Goal: Task Accomplishment & Management: Manage account settings

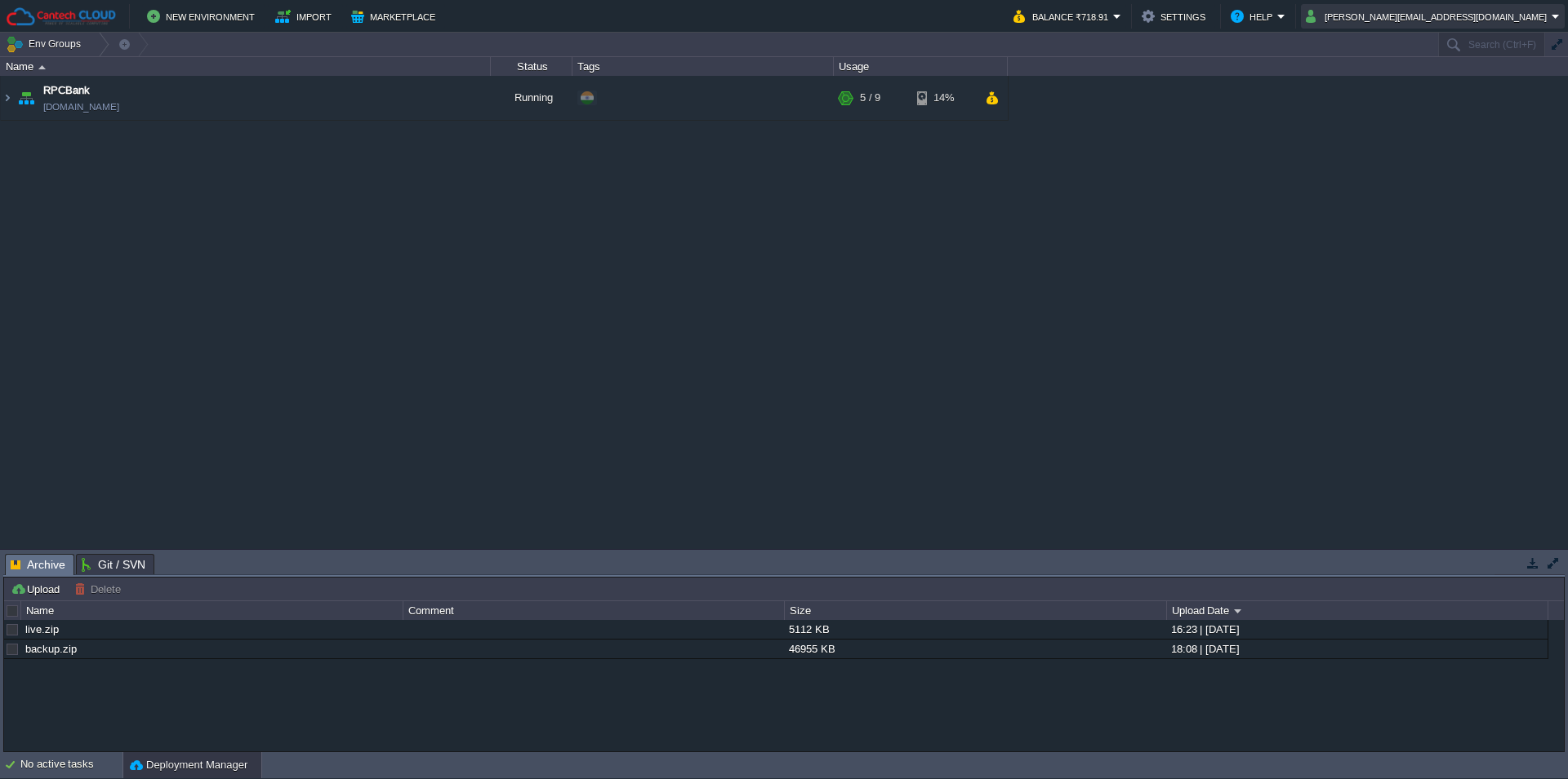
click at [1496, 19] on button "shubham.cantech@gmail.com" at bounding box center [1428, 16] width 246 height 20
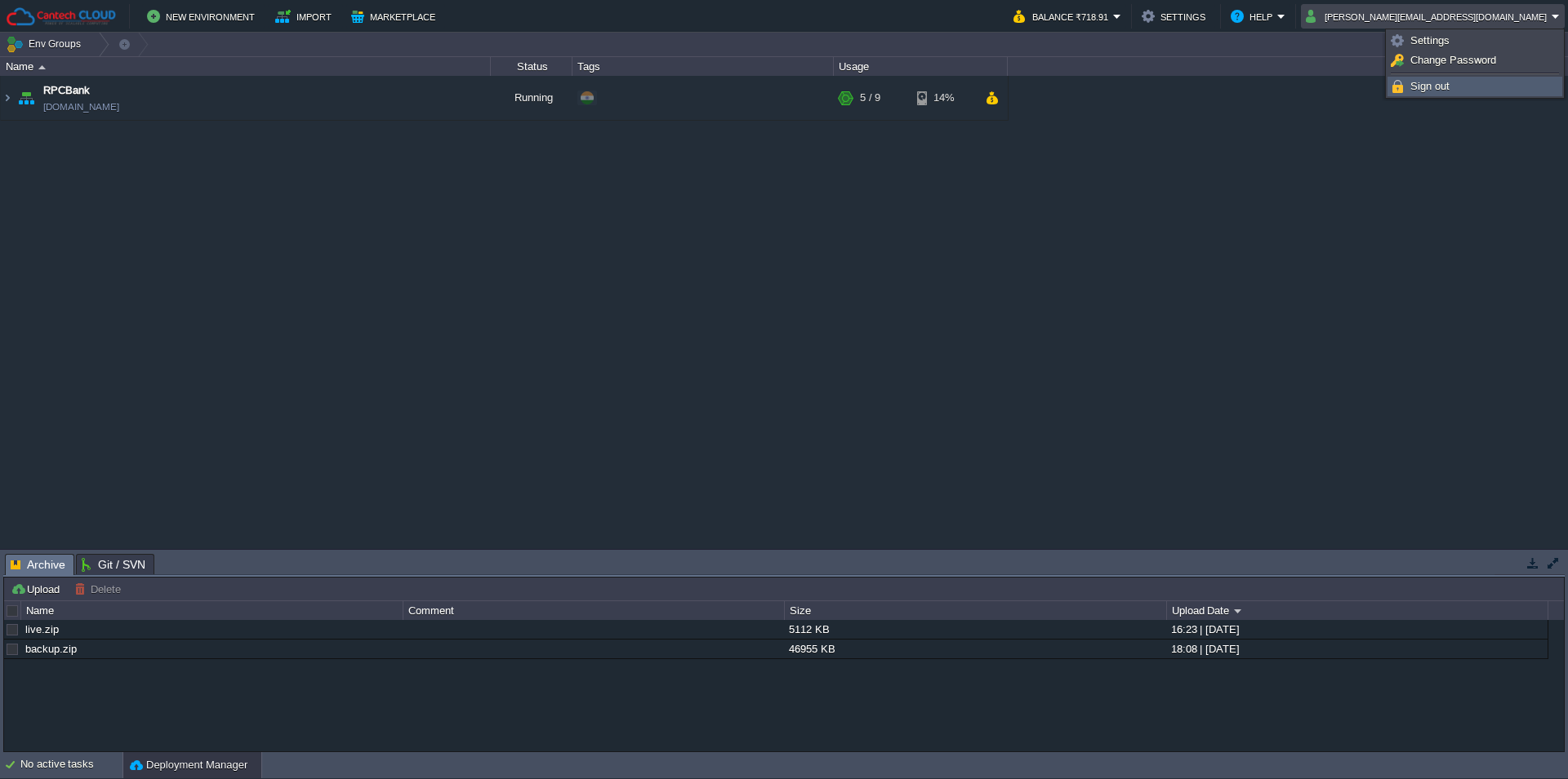
click at [1444, 88] on span "Sign out" at bounding box center [1430, 86] width 39 height 12
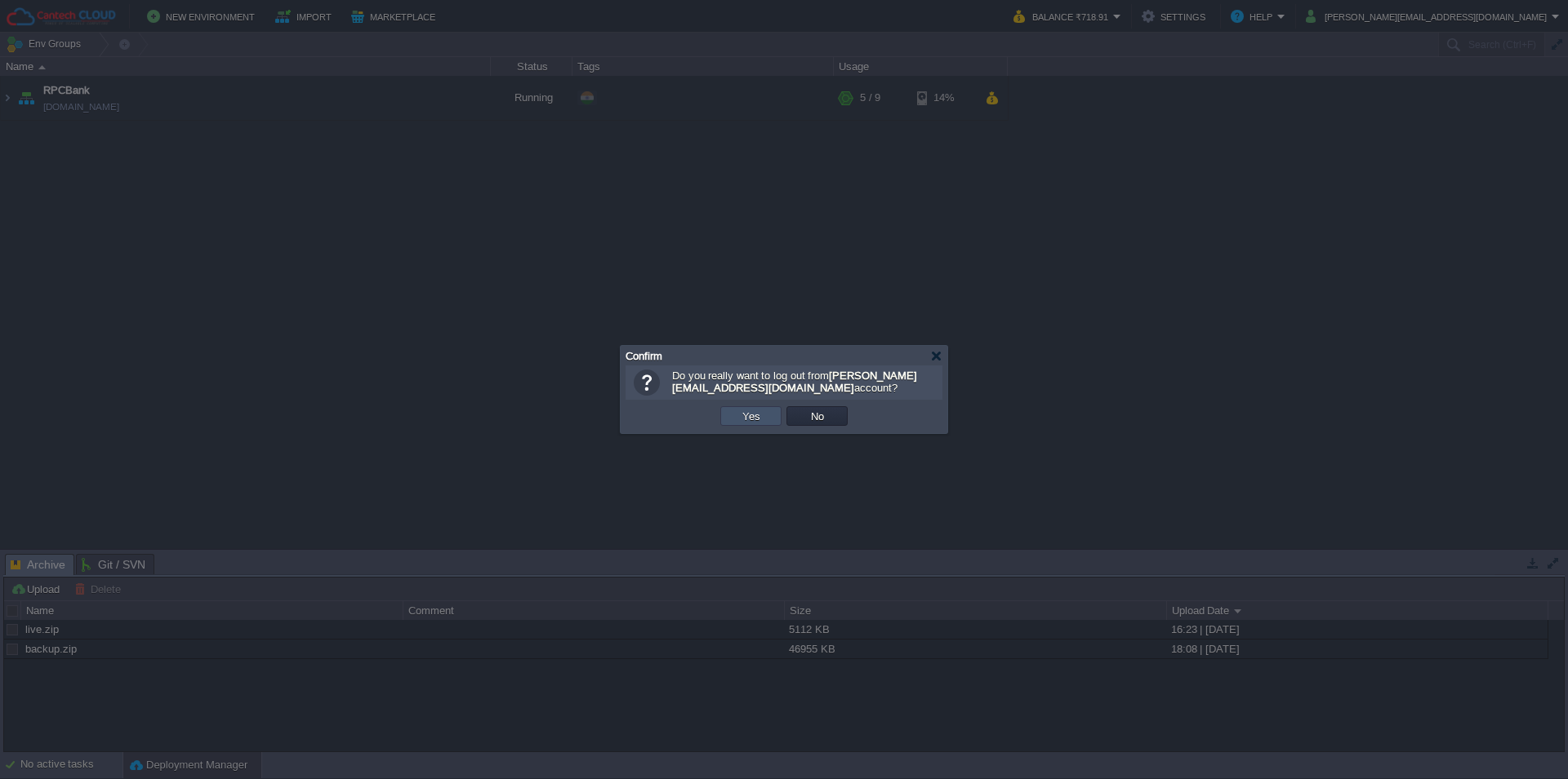
click at [743, 423] on button "Yes" at bounding box center [751, 416] width 28 height 14
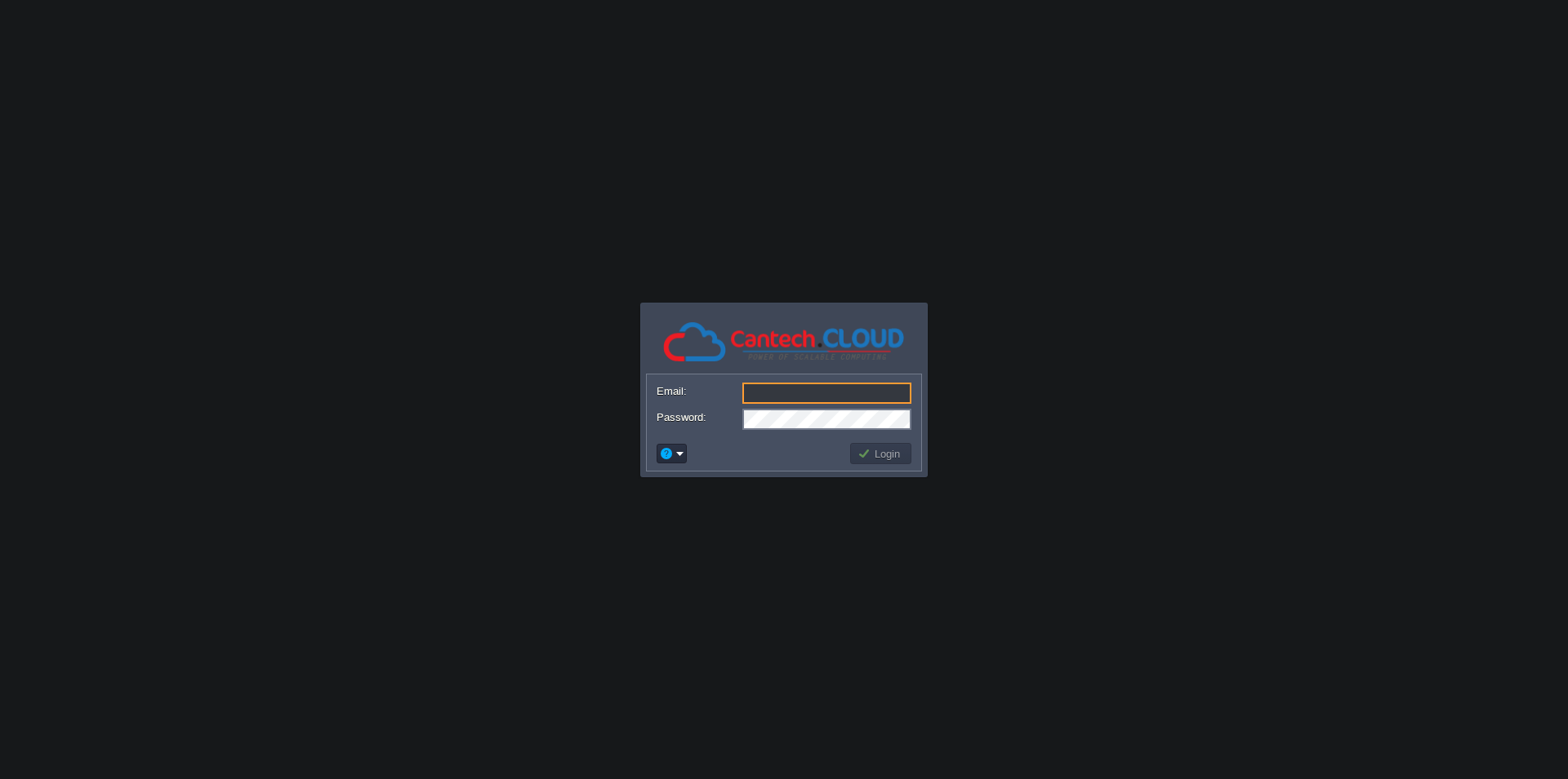
click at [838, 403] on input "Email:" at bounding box center [826, 393] width 169 height 21
type input "[EMAIL_ADDRESS][DOMAIN_NAME]"
click at [879, 462] on td "Login" at bounding box center [881, 453] width 61 height 21
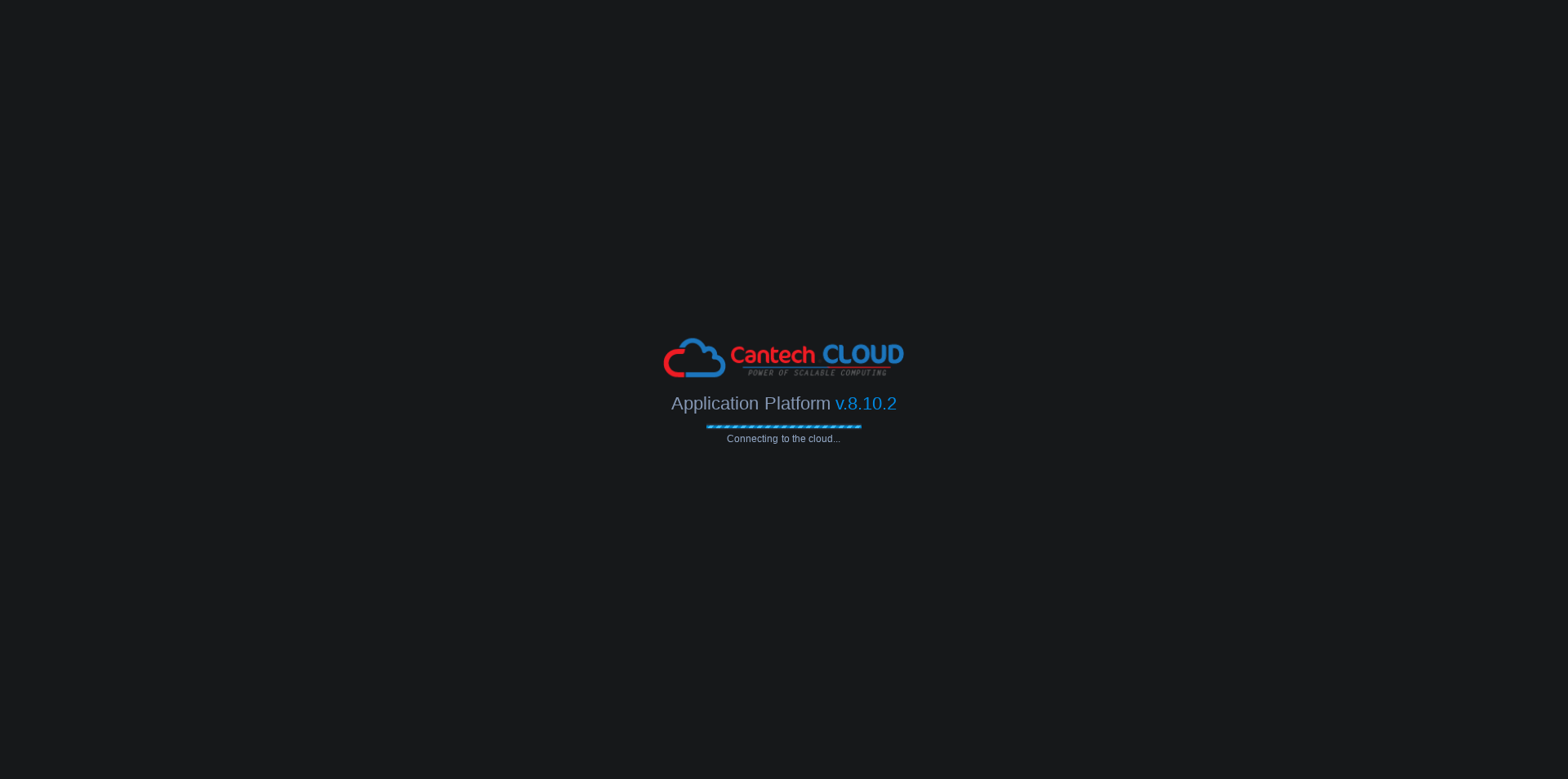
click at [420, 294] on body "Application Platform v.8.10.2 Connecting to the cloud... Email: sagar@themidnig…" at bounding box center [784, 390] width 1568 height 779
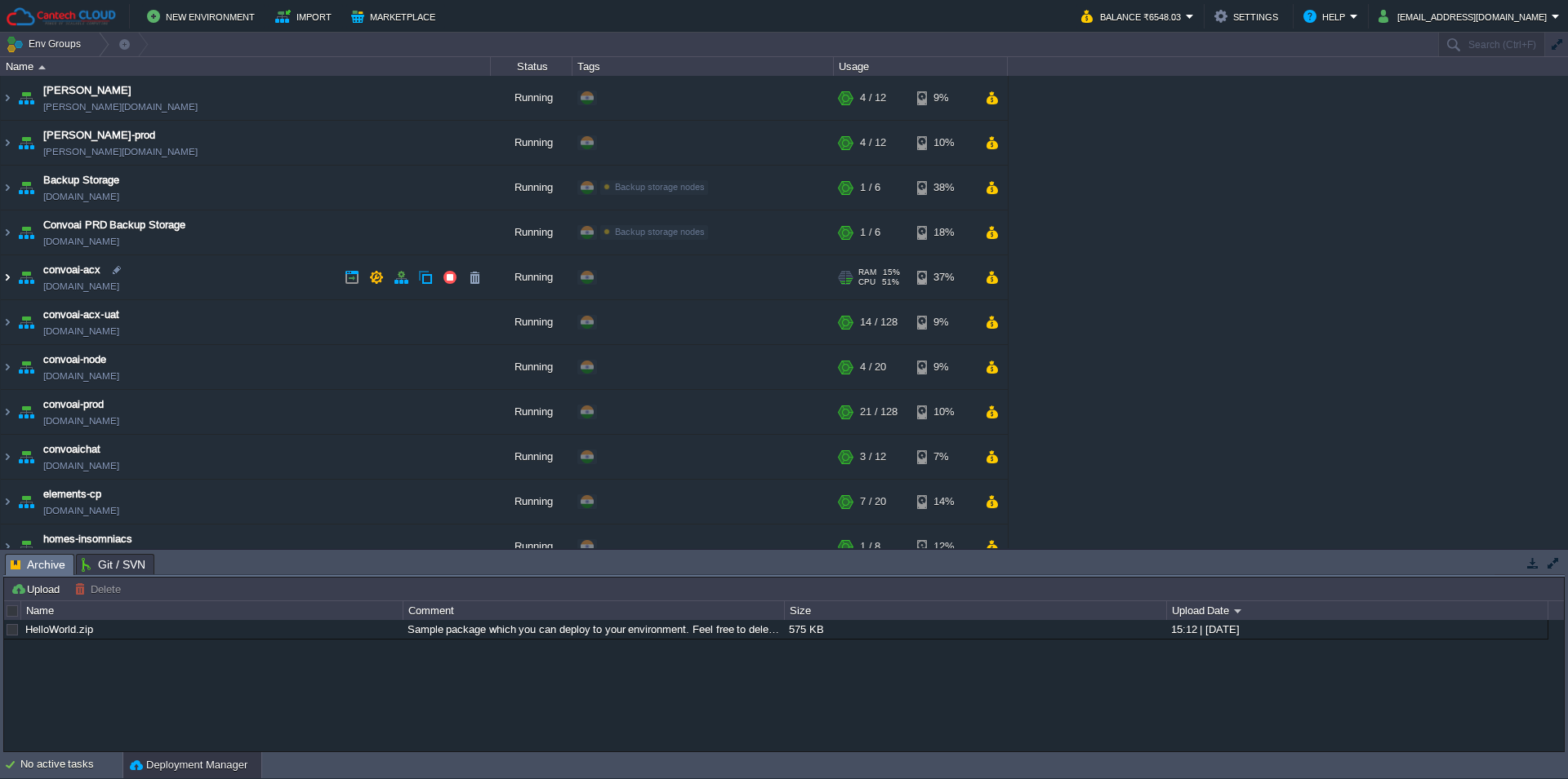
click at [6, 280] on img at bounding box center [7, 278] width 13 height 44
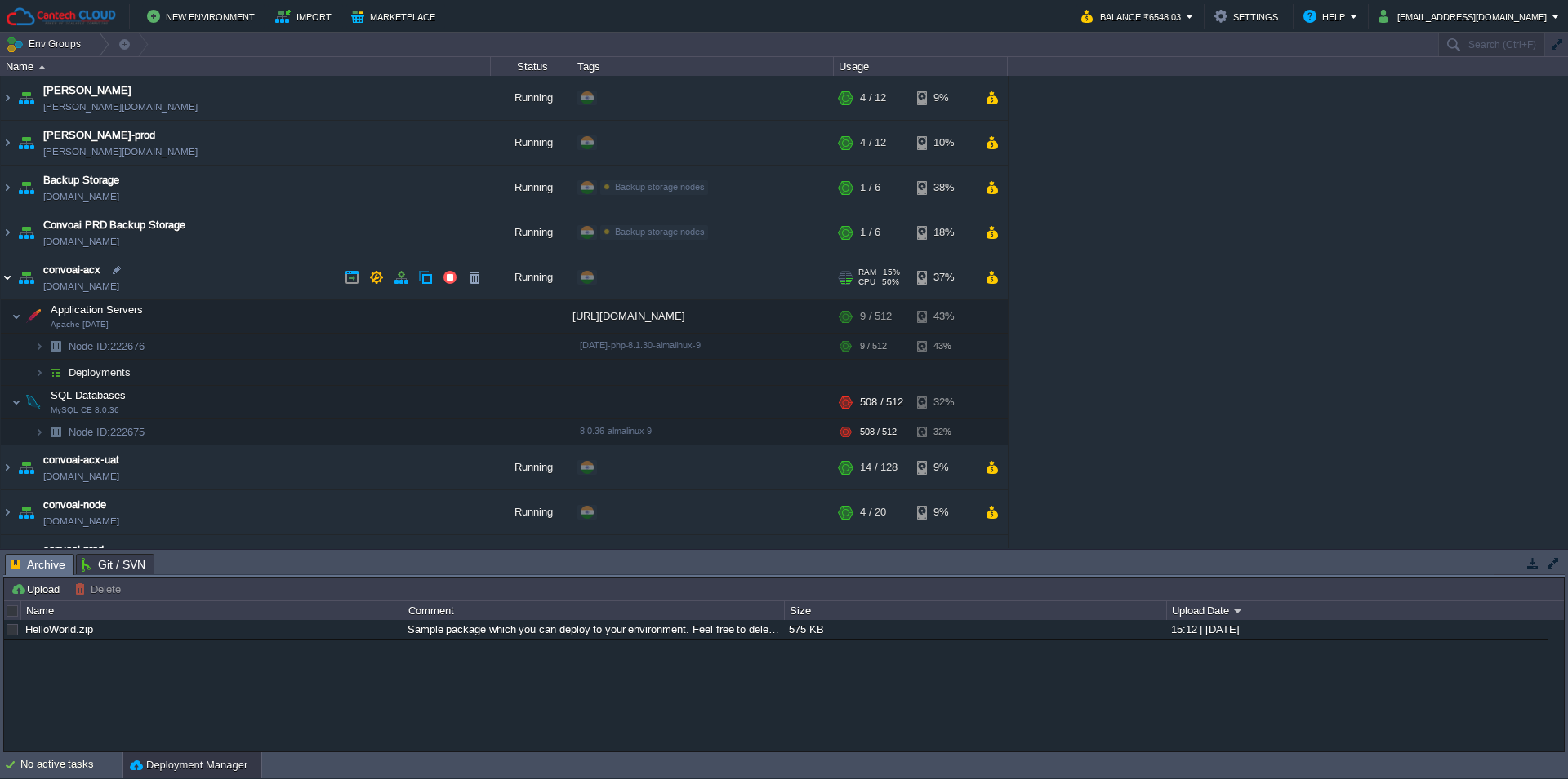
click at [10, 279] on img at bounding box center [7, 278] width 13 height 44
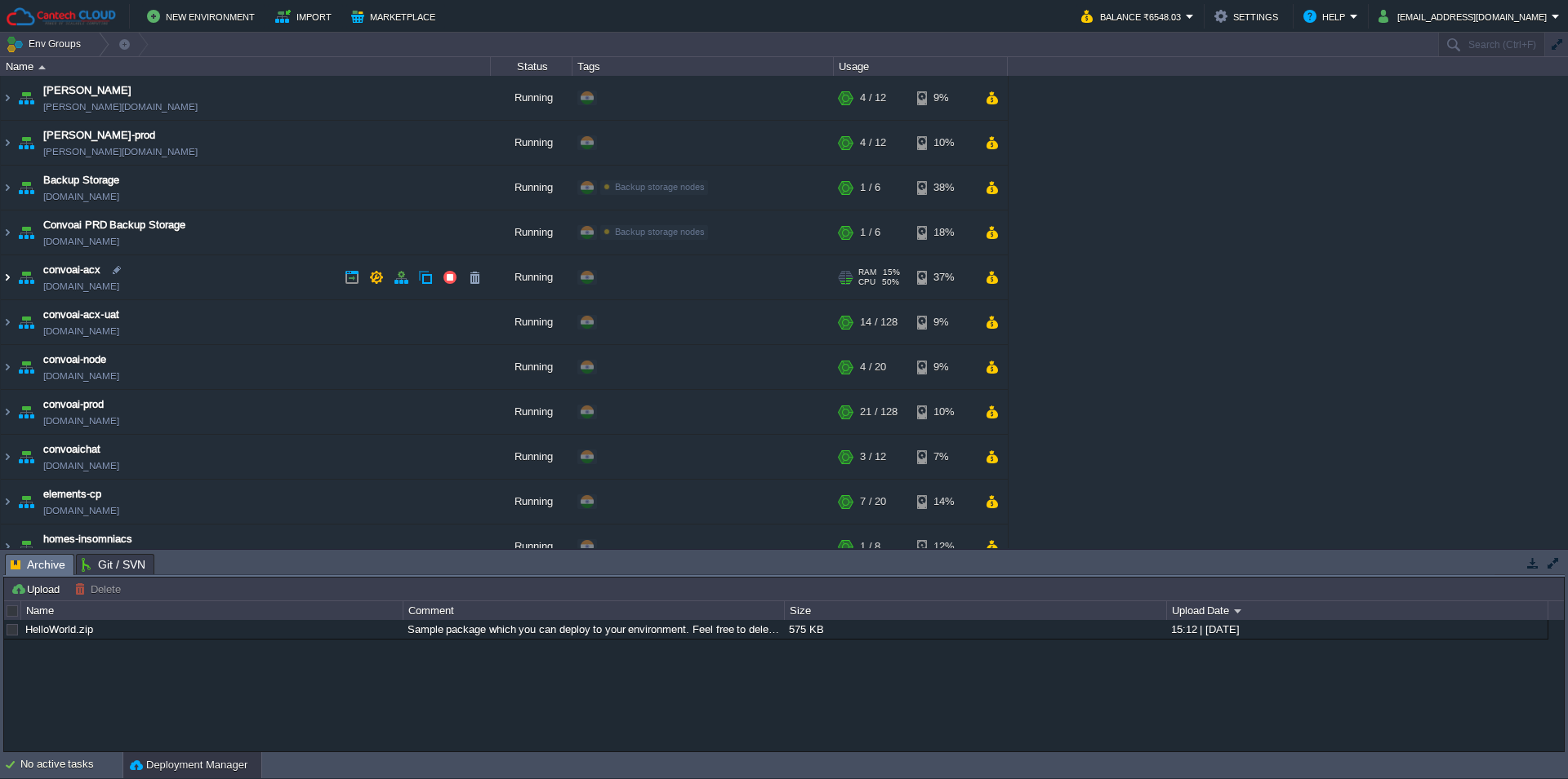
click at [10, 279] on img at bounding box center [7, 278] width 13 height 44
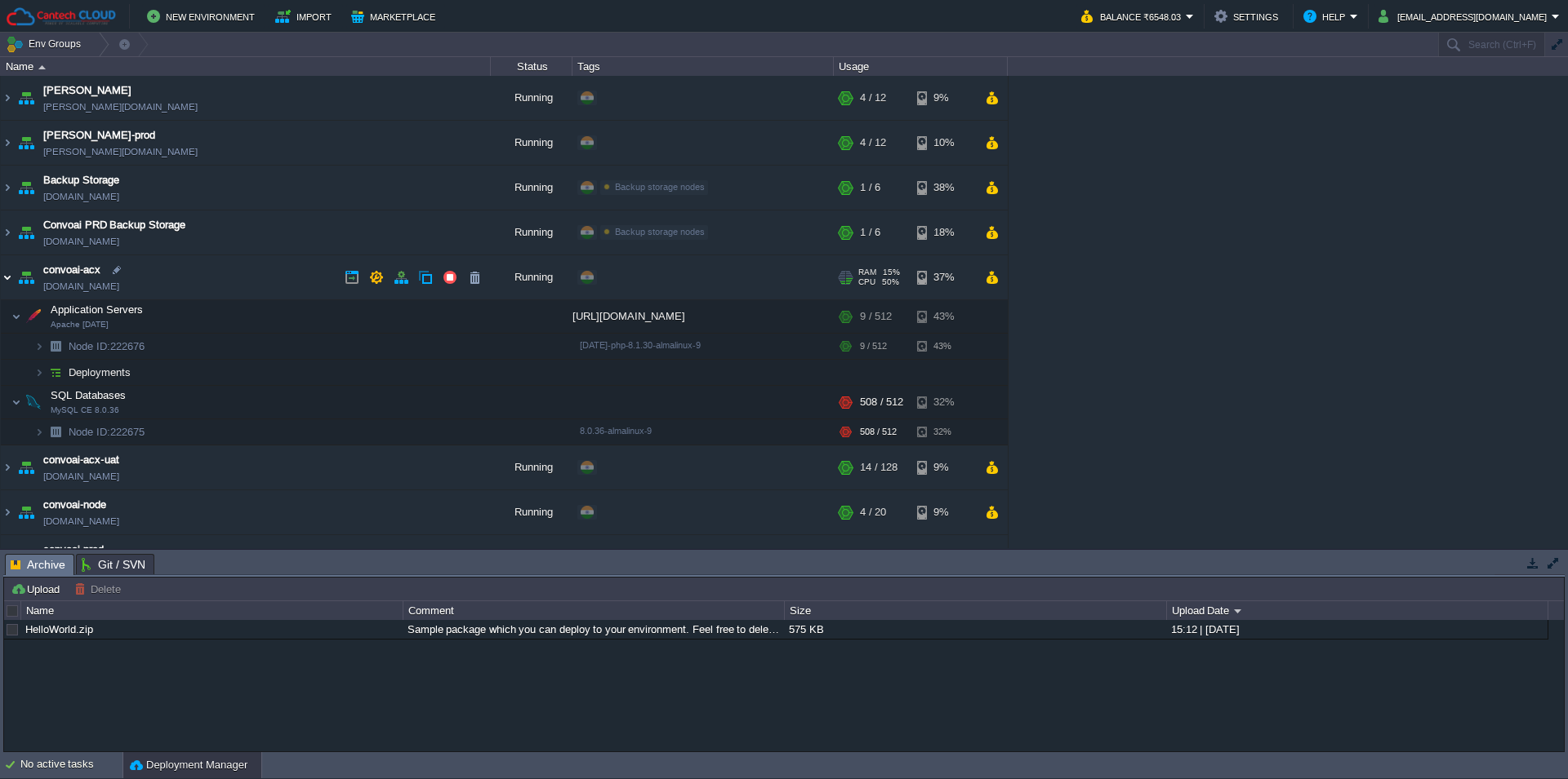
click at [6, 274] on img at bounding box center [7, 278] width 13 height 44
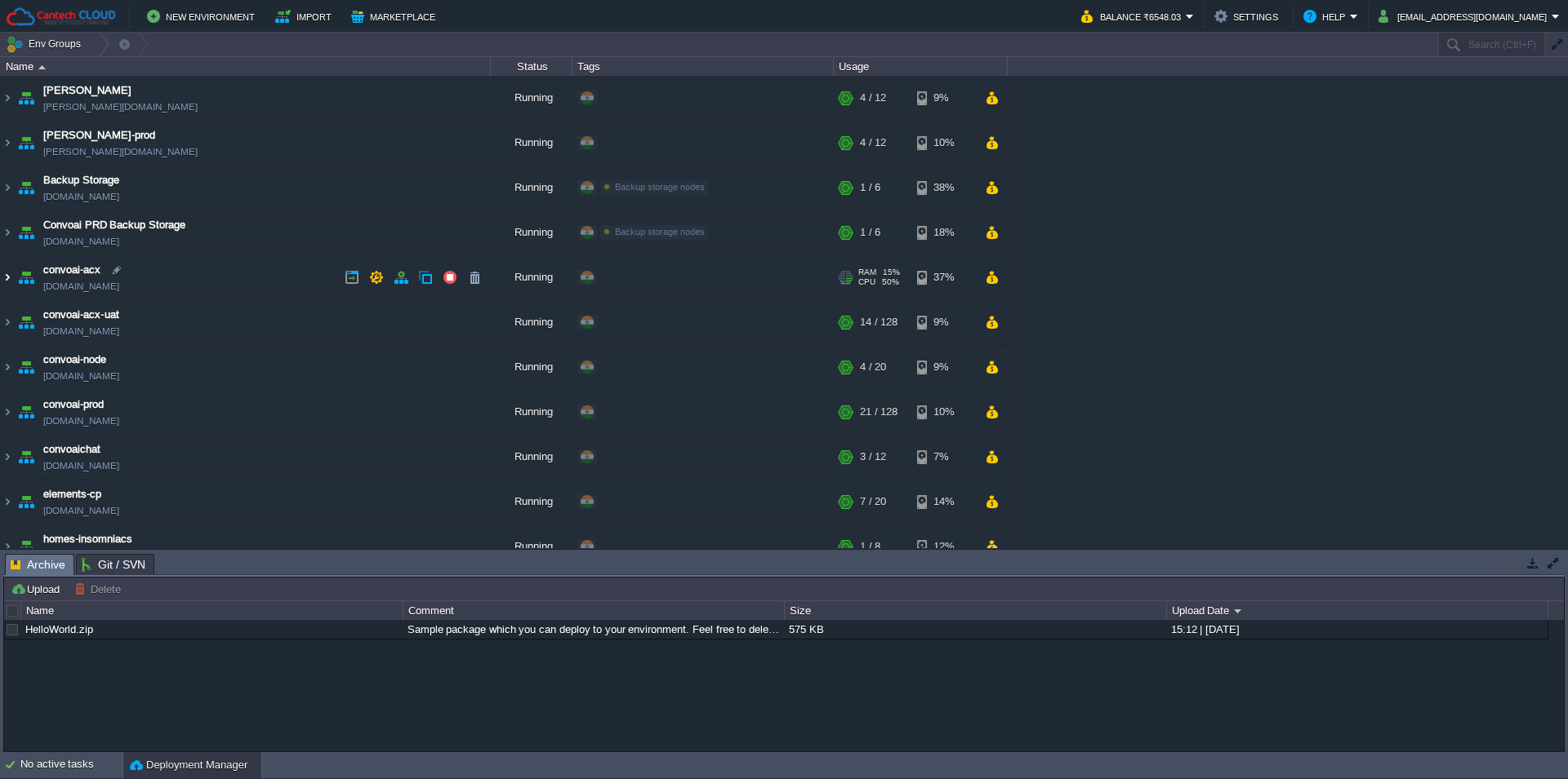
click at [13, 270] on img at bounding box center [7, 278] width 13 height 44
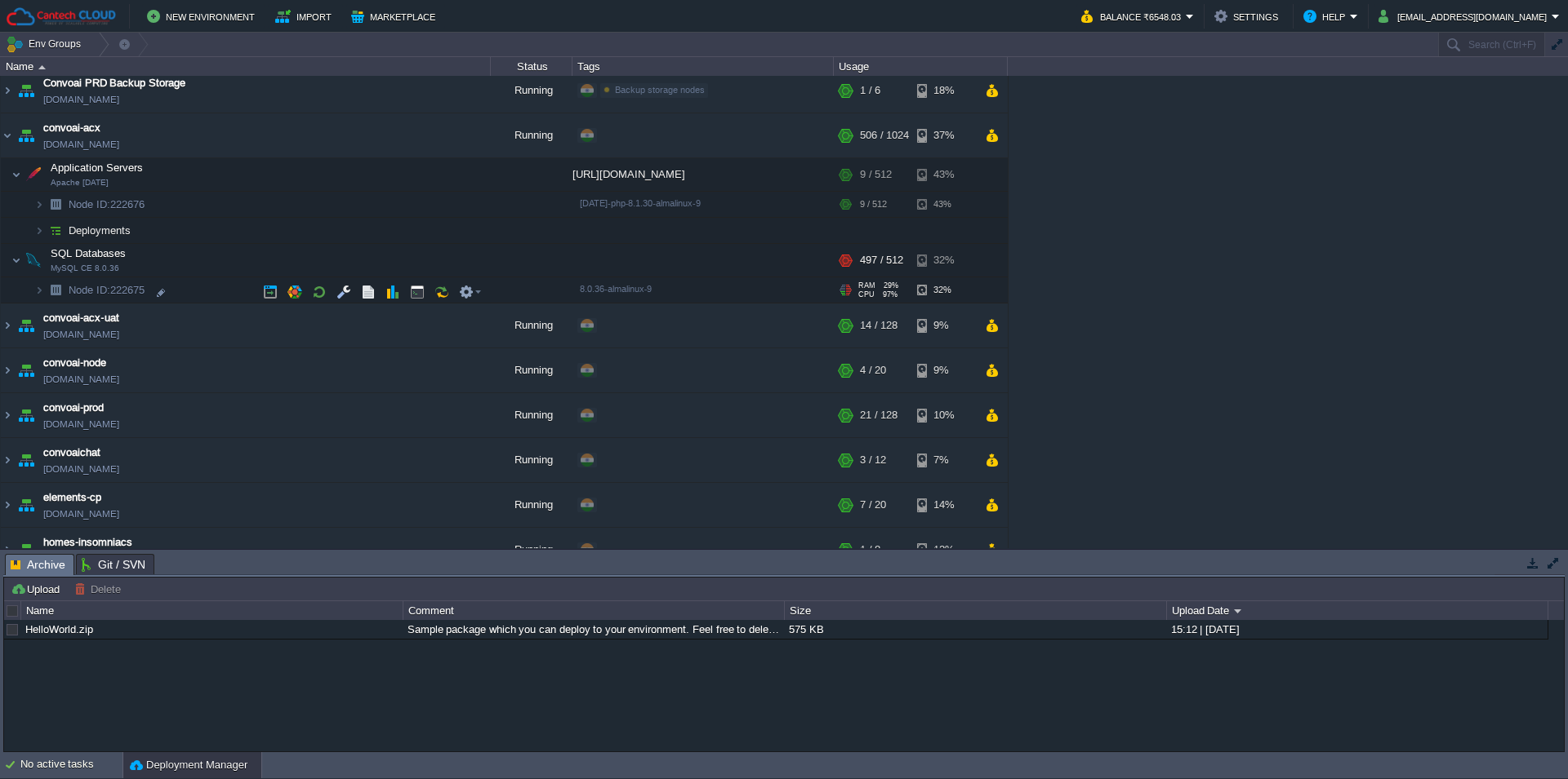
scroll to position [157, 0]
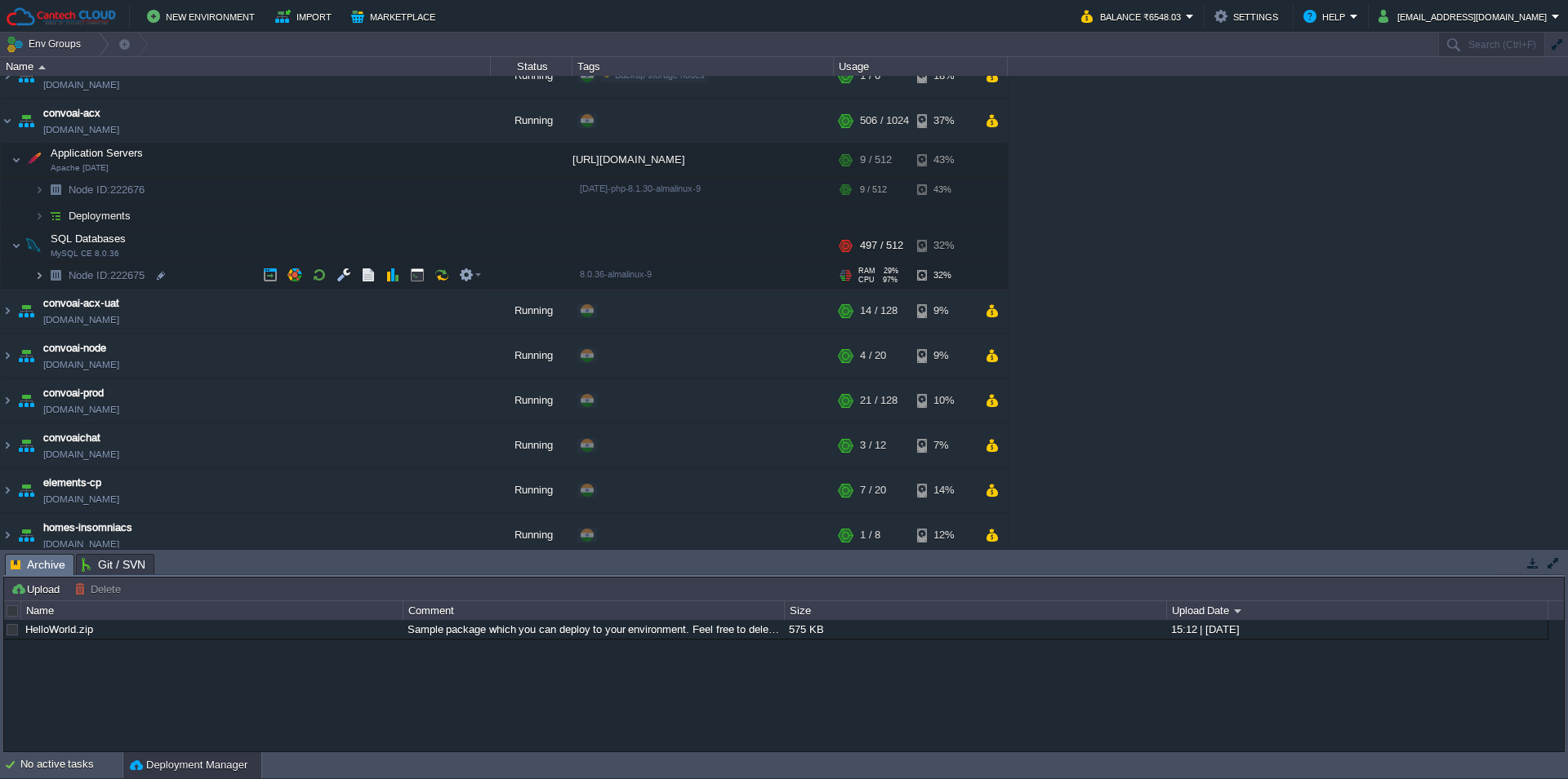
click at [41, 276] on img at bounding box center [38, 275] width 9 height 26
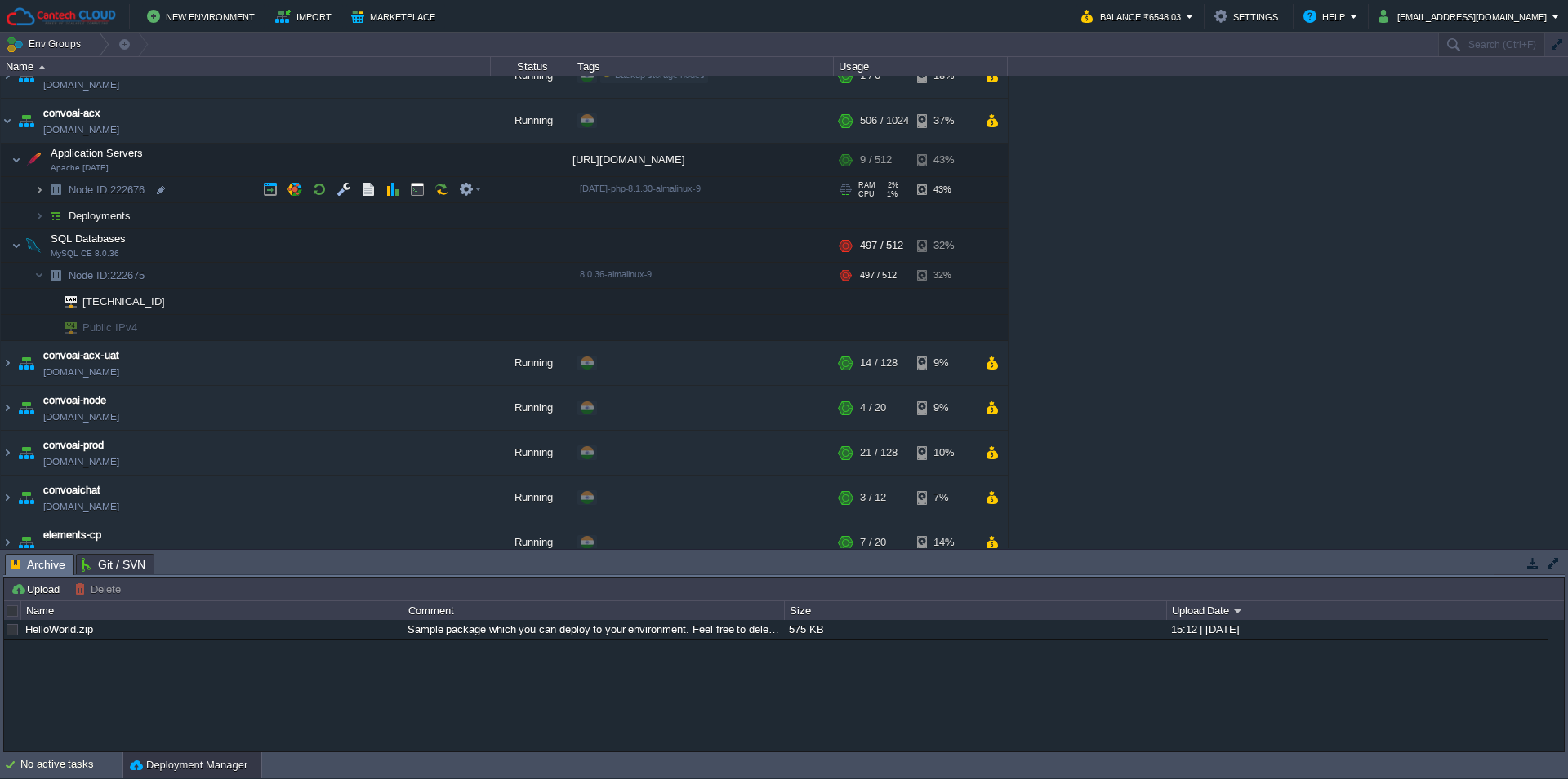
click at [43, 193] on img at bounding box center [38, 190] width 9 height 26
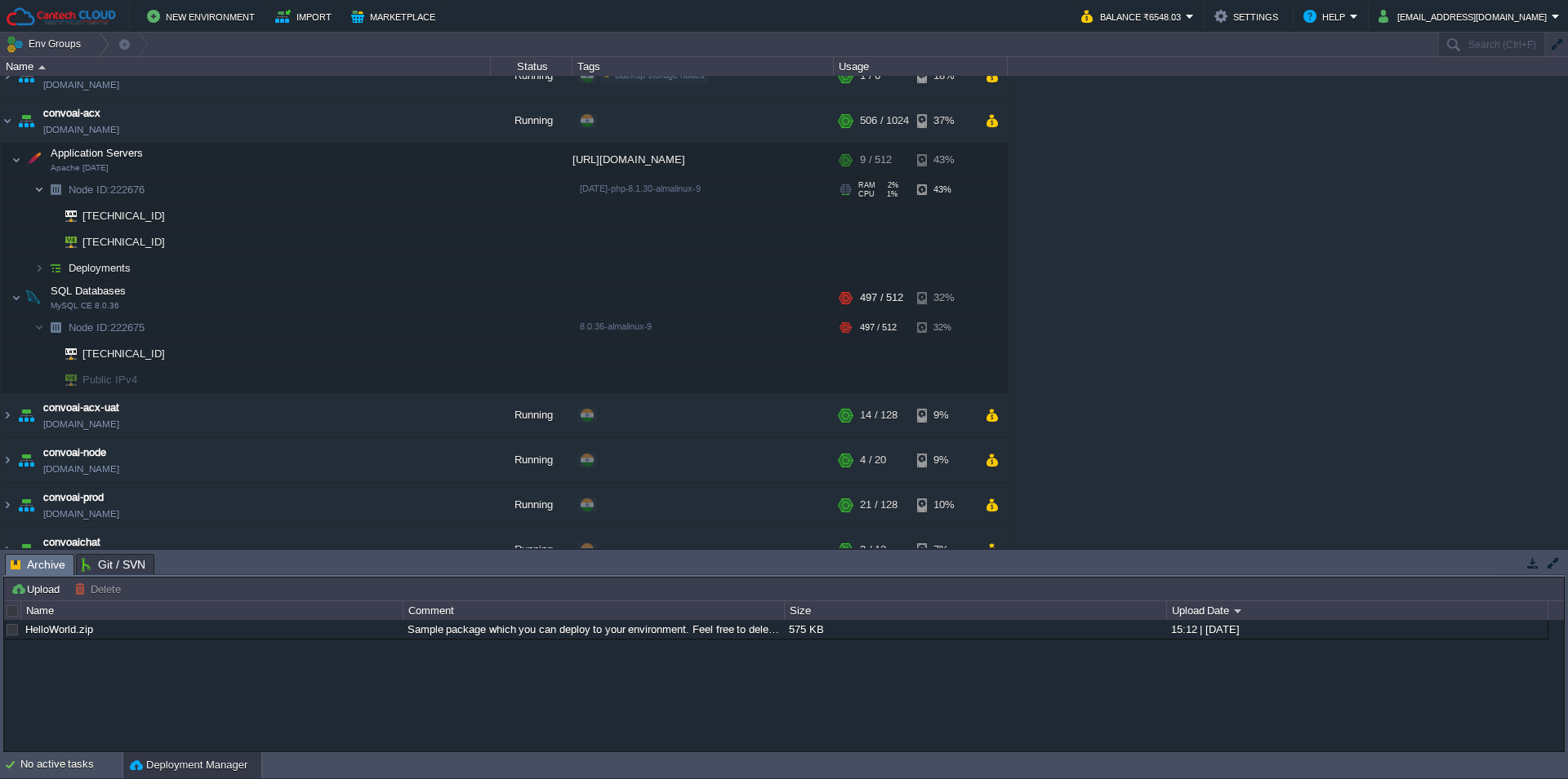
click at [43, 193] on img at bounding box center [38, 190] width 9 height 26
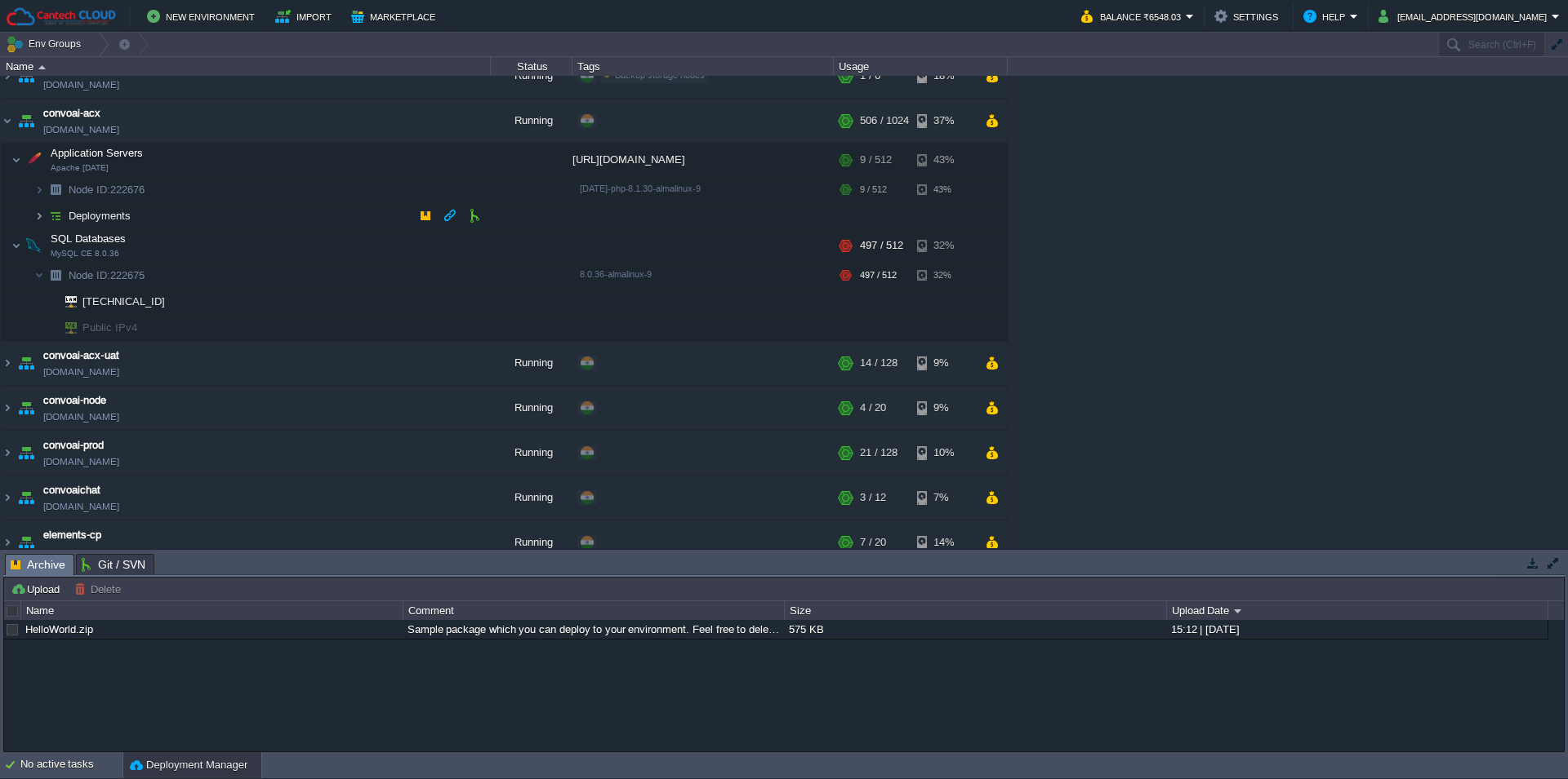
click at [41, 217] on img at bounding box center [38, 216] width 9 height 26
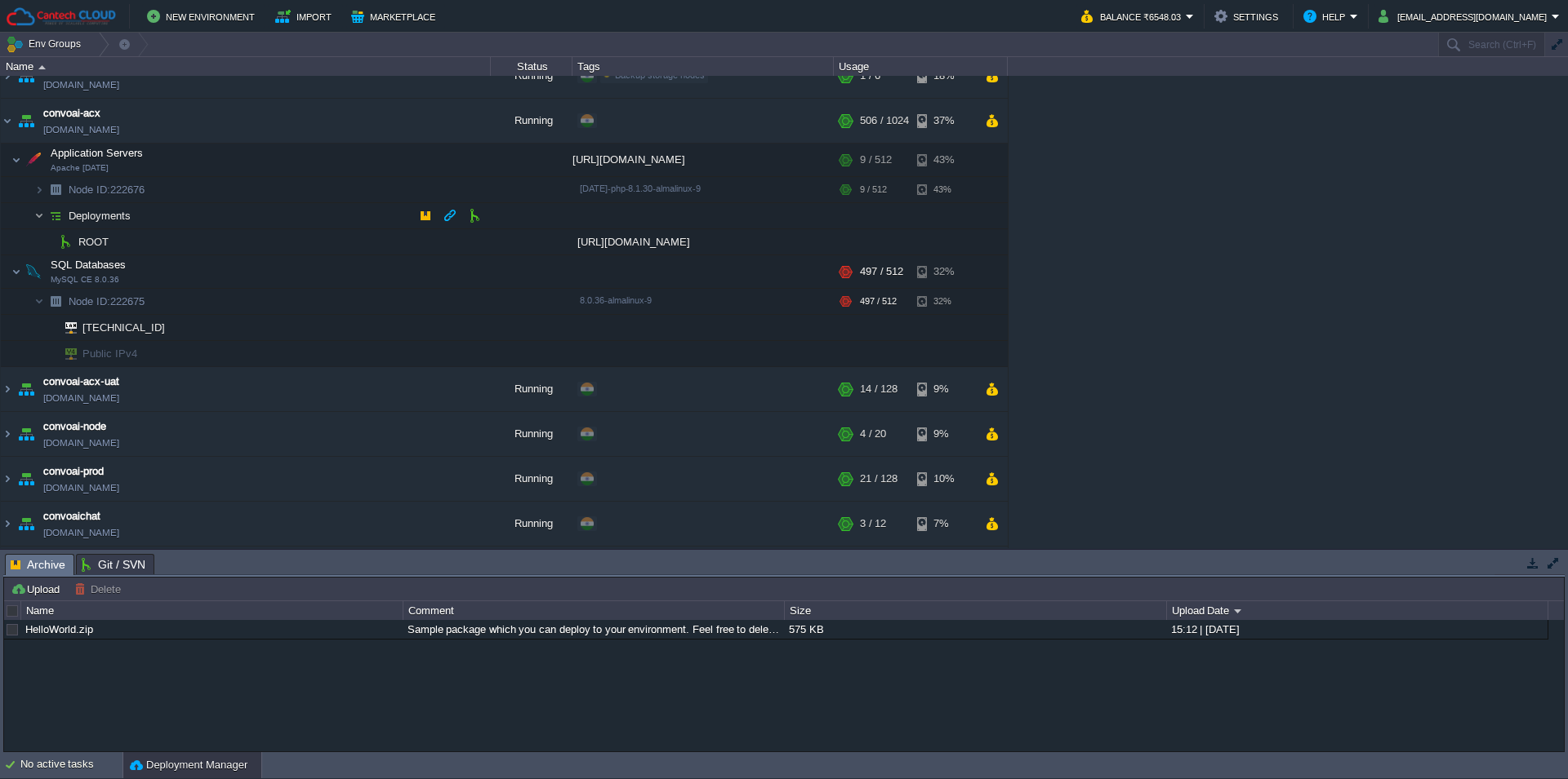
click at [41, 217] on img at bounding box center [38, 216] width 9 height 26
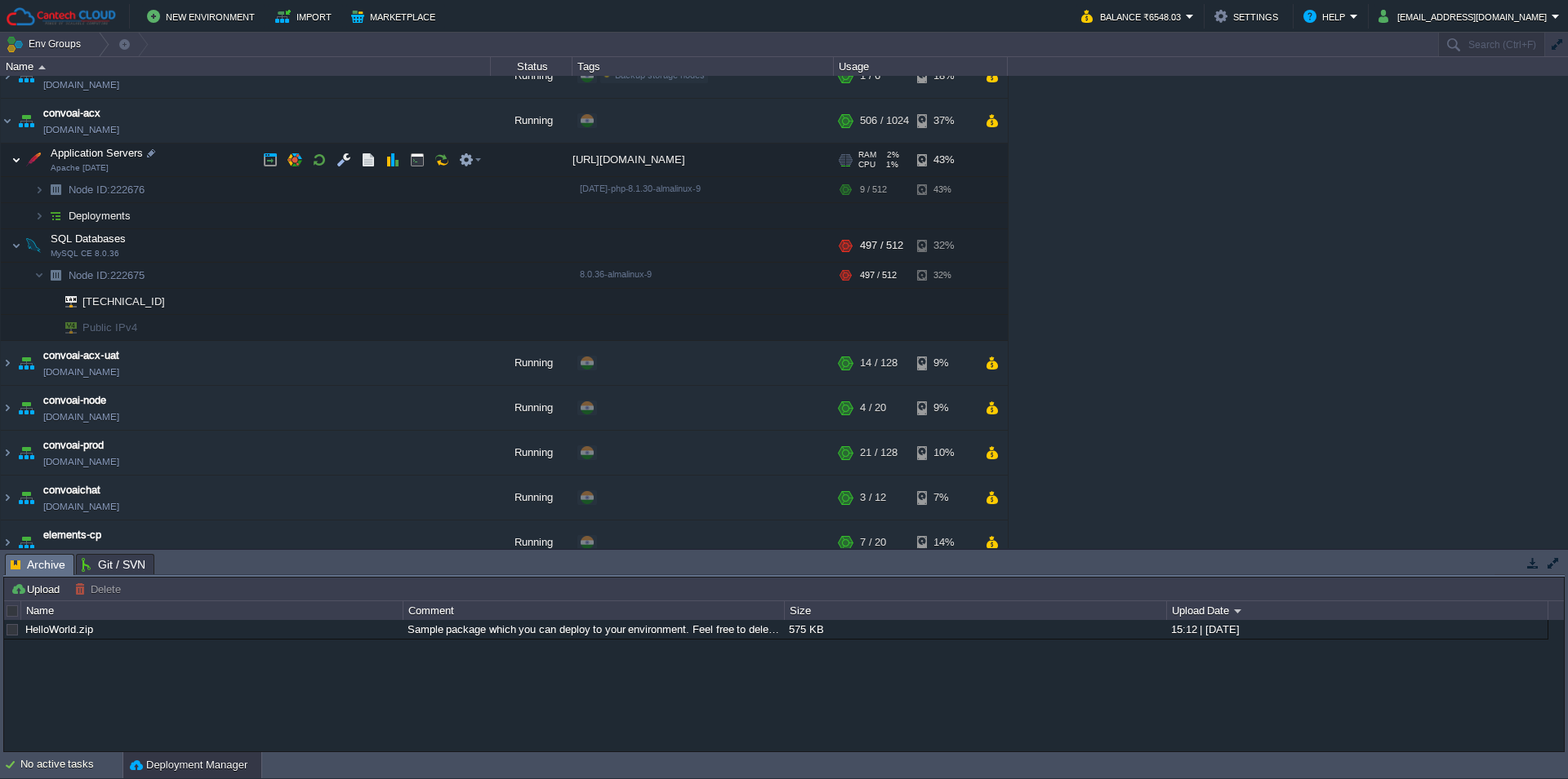
click at [18, 160] on img at bounding box center [15, 160] width 9 height 32
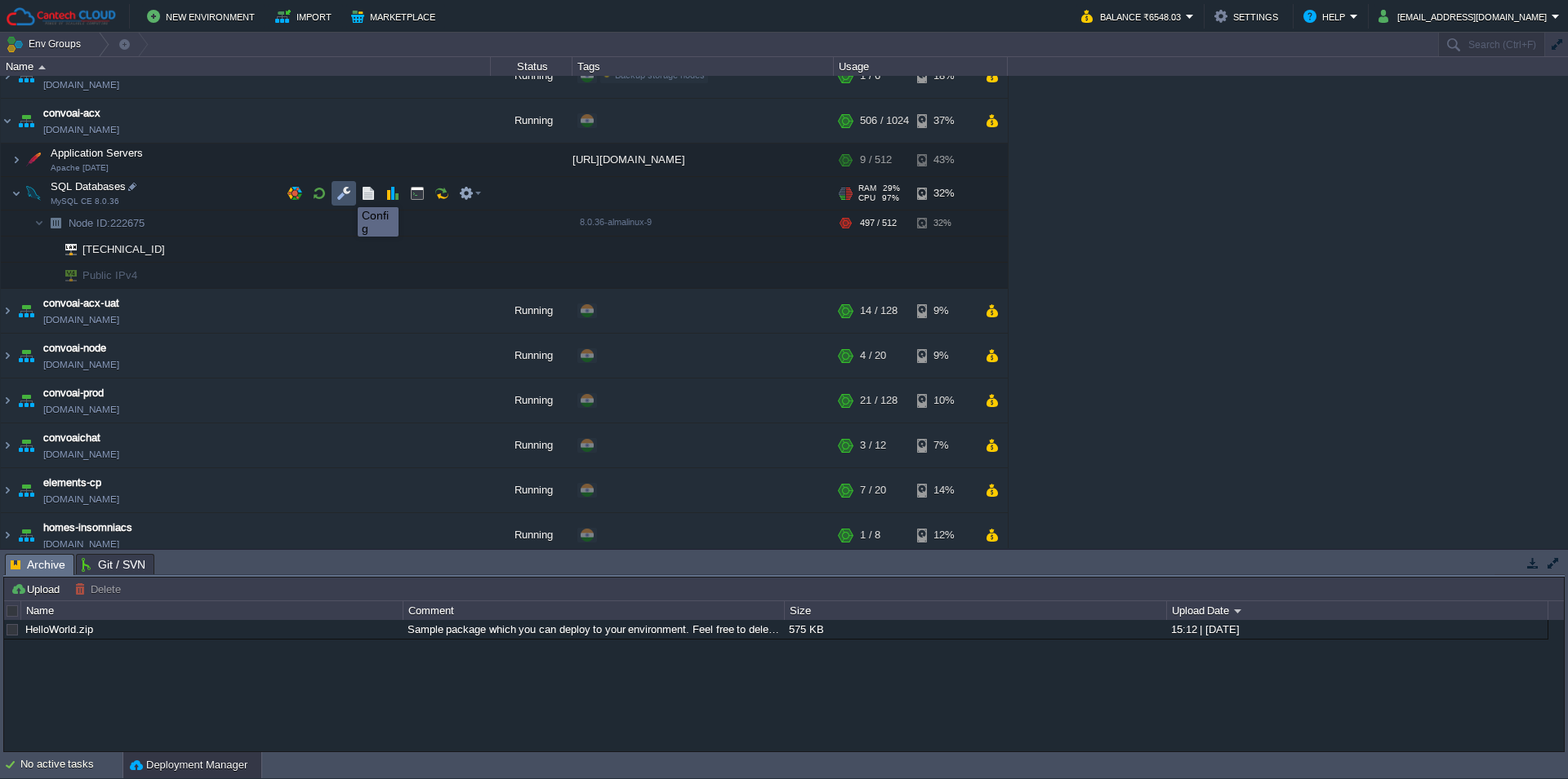
click at [345, 193] on button "button" at bounding box center [344, 193] width 14 height 14
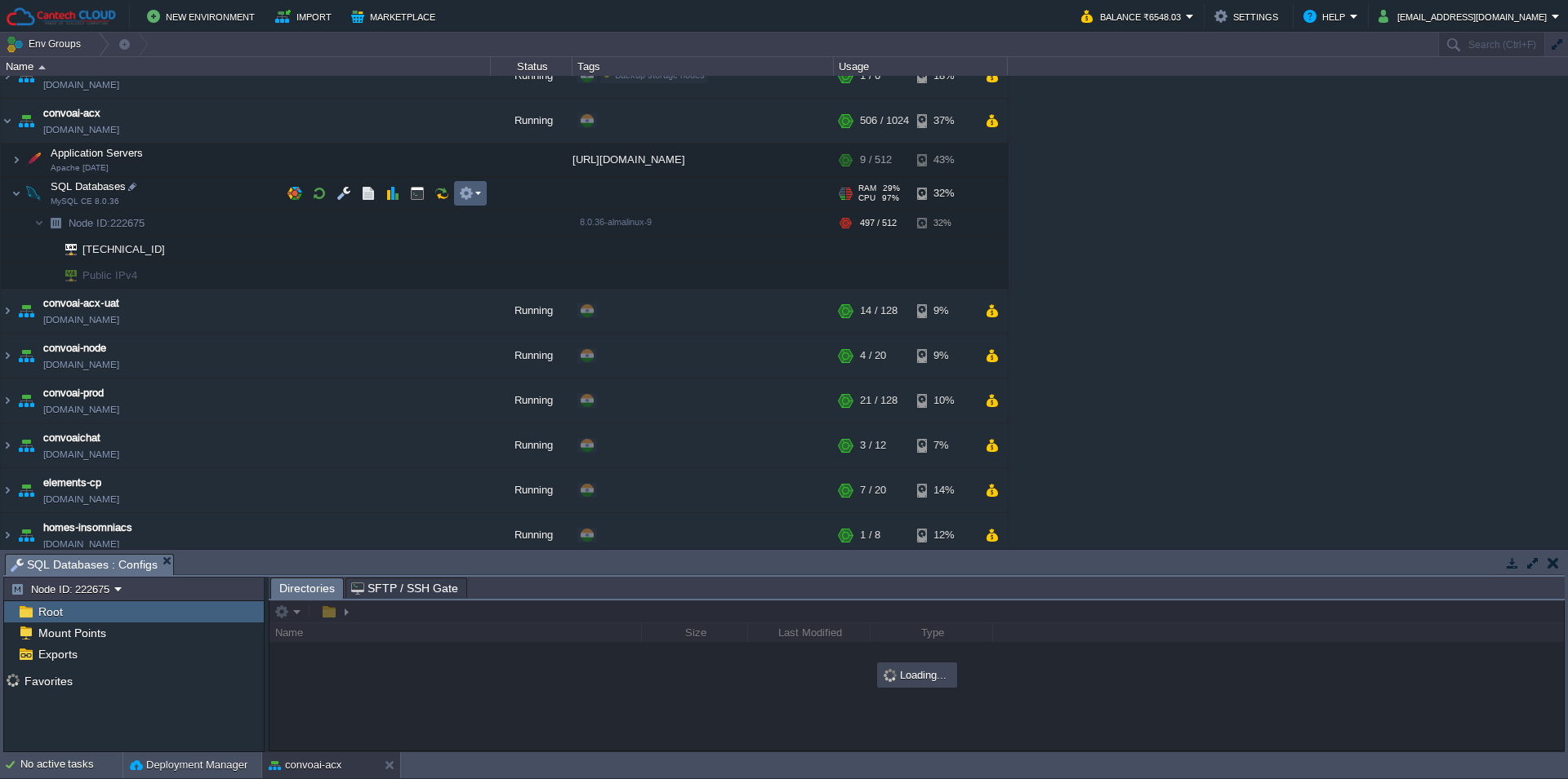
click at [482, 197] on td at bounding box center [470, 193] width 32 height 25
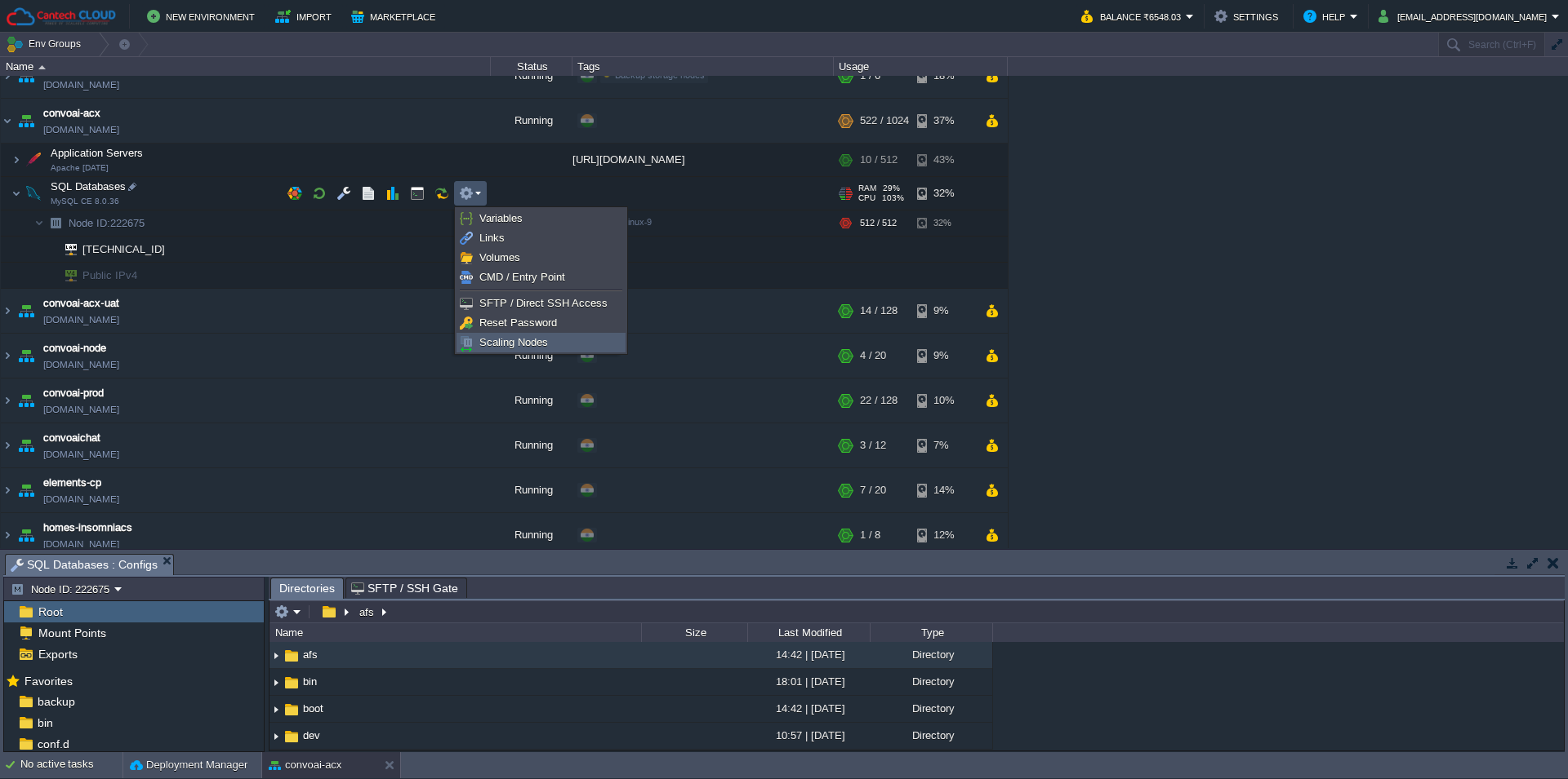
click at [495, 342] on span "Scaling Nodes" at bounding box center [513, 343] width 68 height 12
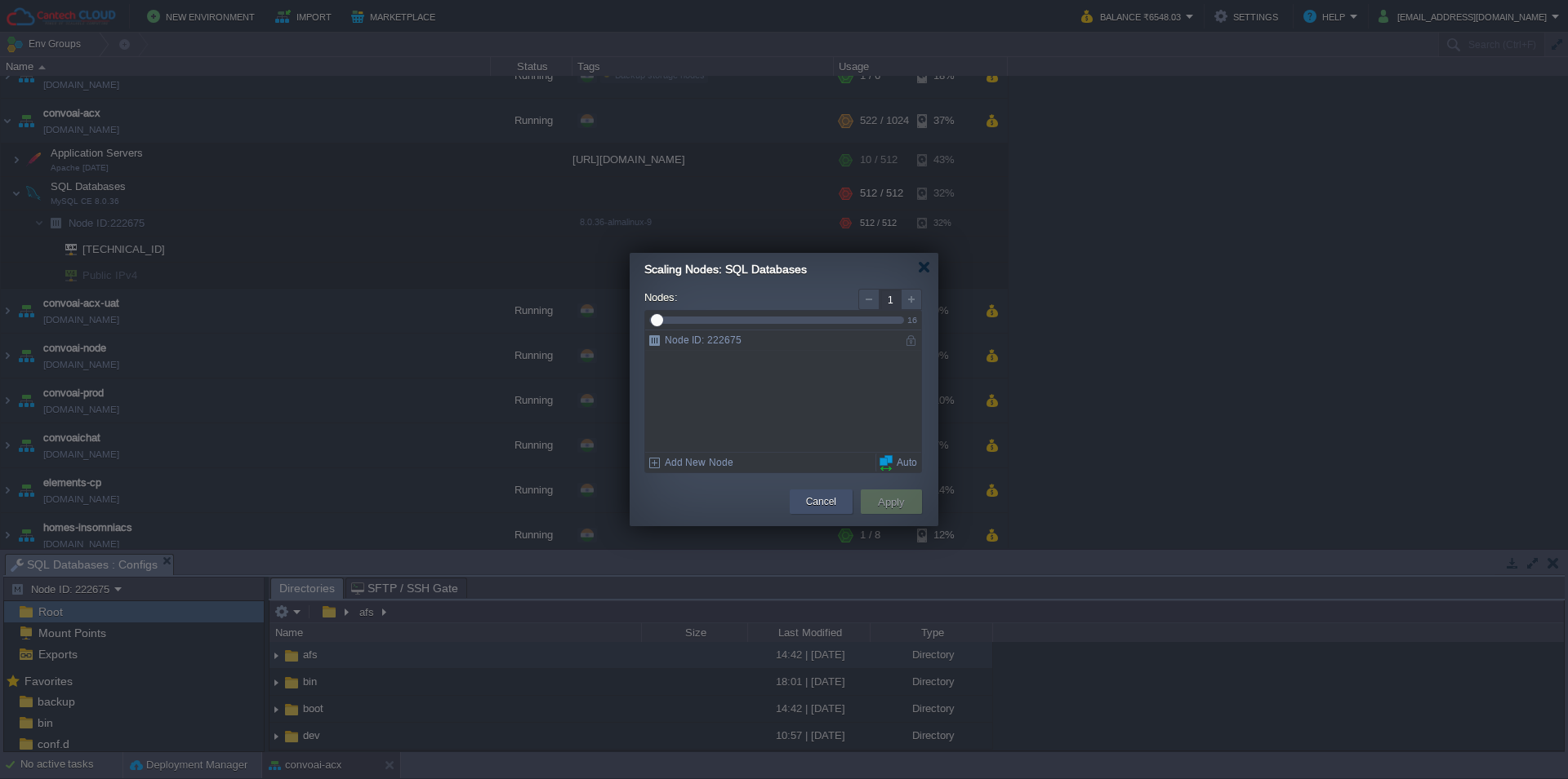
click at [812, 503] on button "Cancel" at bounding box center [820, 501] width 30 height 16
